Goal: Navigation & Orientation: Find specific page/section

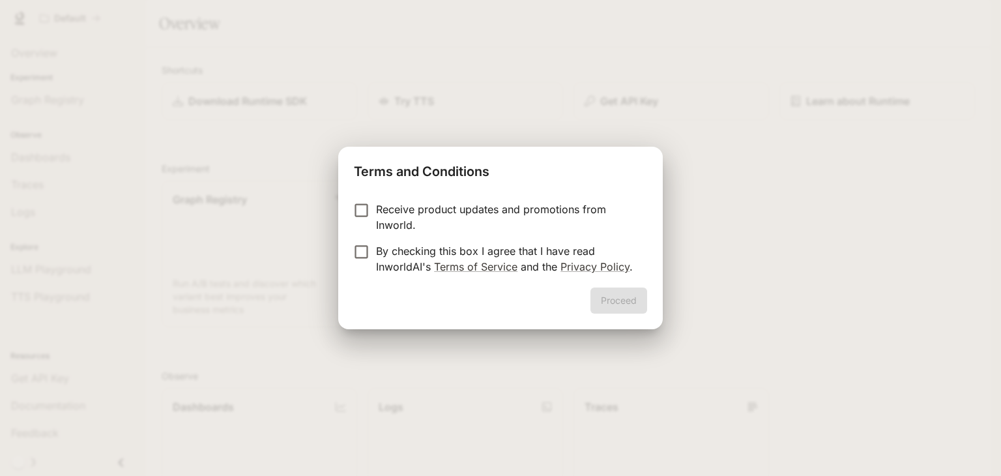
click at [399, 214] on p "Receive product updates and promotions from Inworld." at bounding box center [506, 216] width 261 height 31
click at [377, 244] on p "By checking this box I agree that I have read InworldAI's Terms of Service and …" at bounding box center [506, 258] width 261 height 31
click at [612, 298] on button "Proceed" at bounding box center [618, 300] width 57 height 26
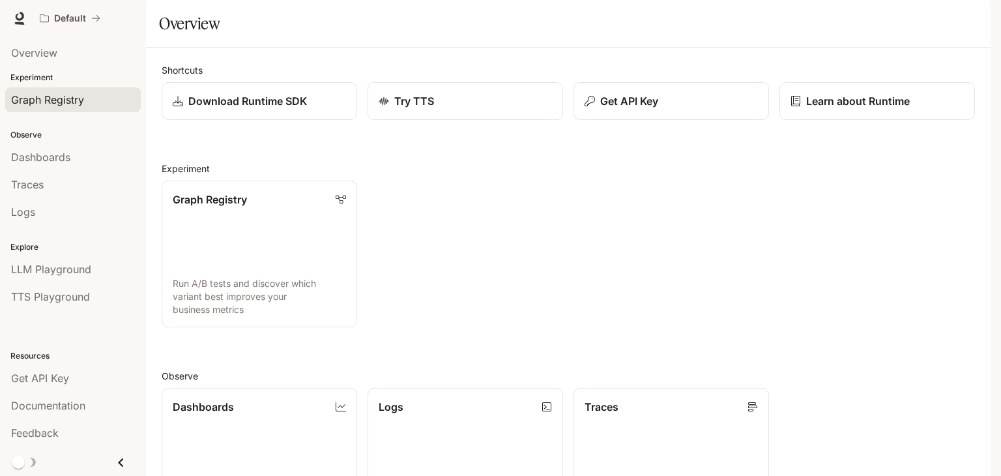
click at [90, 92] on div "Graph Registry" at bounding box center [73, 100] width 124 height 16
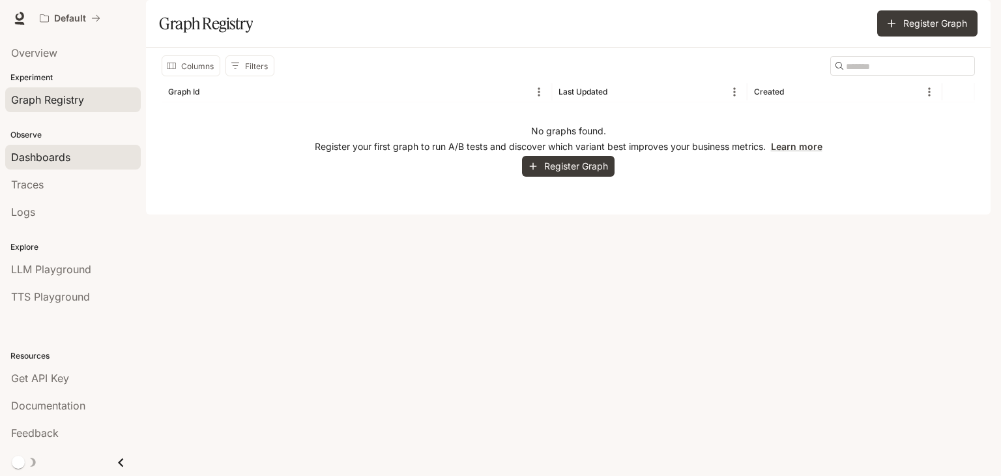
click at [27, 147] on link "Dashboards" at bounding box center [73, 157] width 136 height 25
